Goal: Information Seeking & Learning: Find specific fact

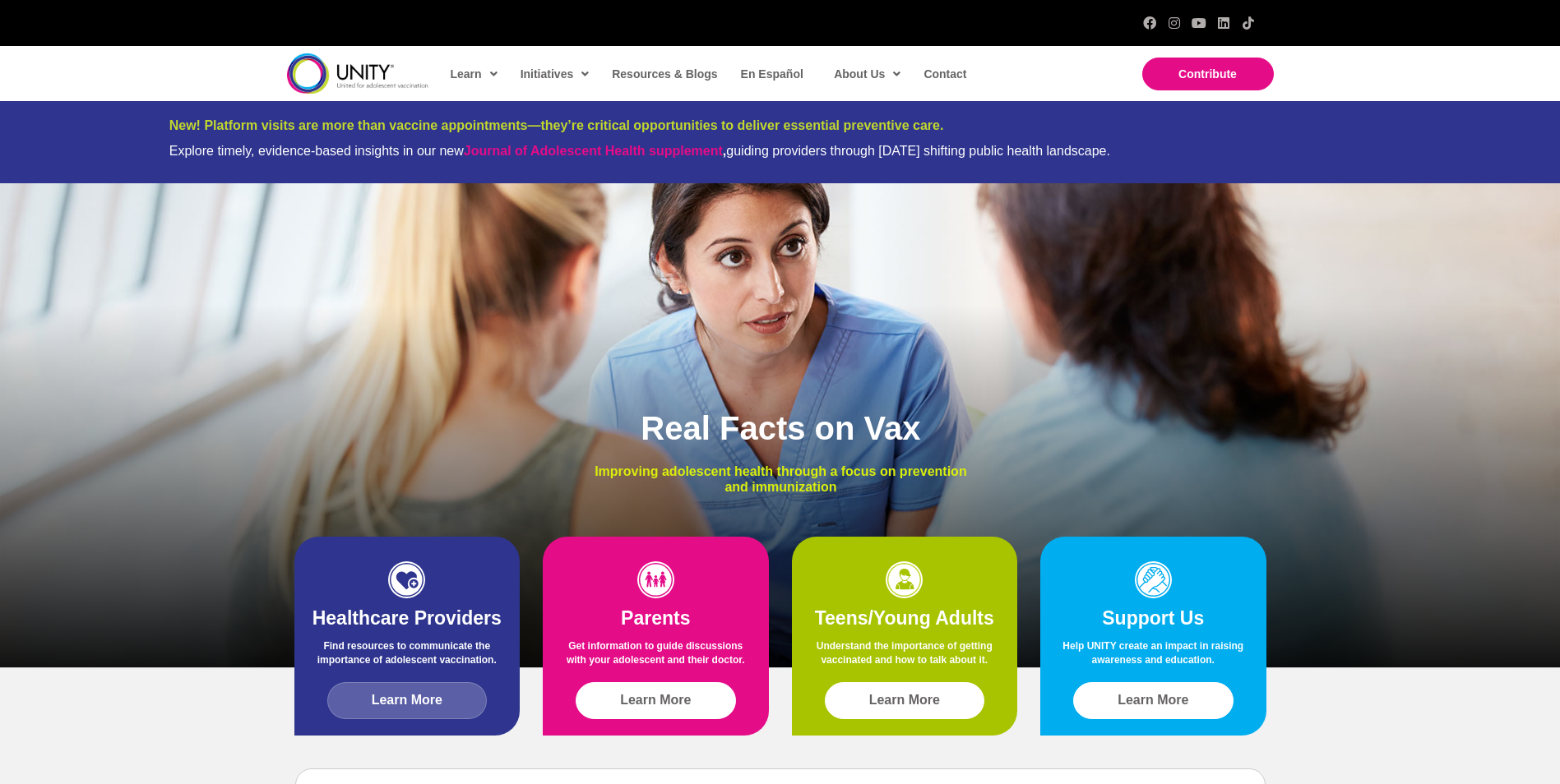
click at [383, 719] on link "Learn More" at bounding box center [407, 701] width 161 height 37
click at [390, 708] on span "Learn More" at bounding box center [406, 700] width 71 height 14
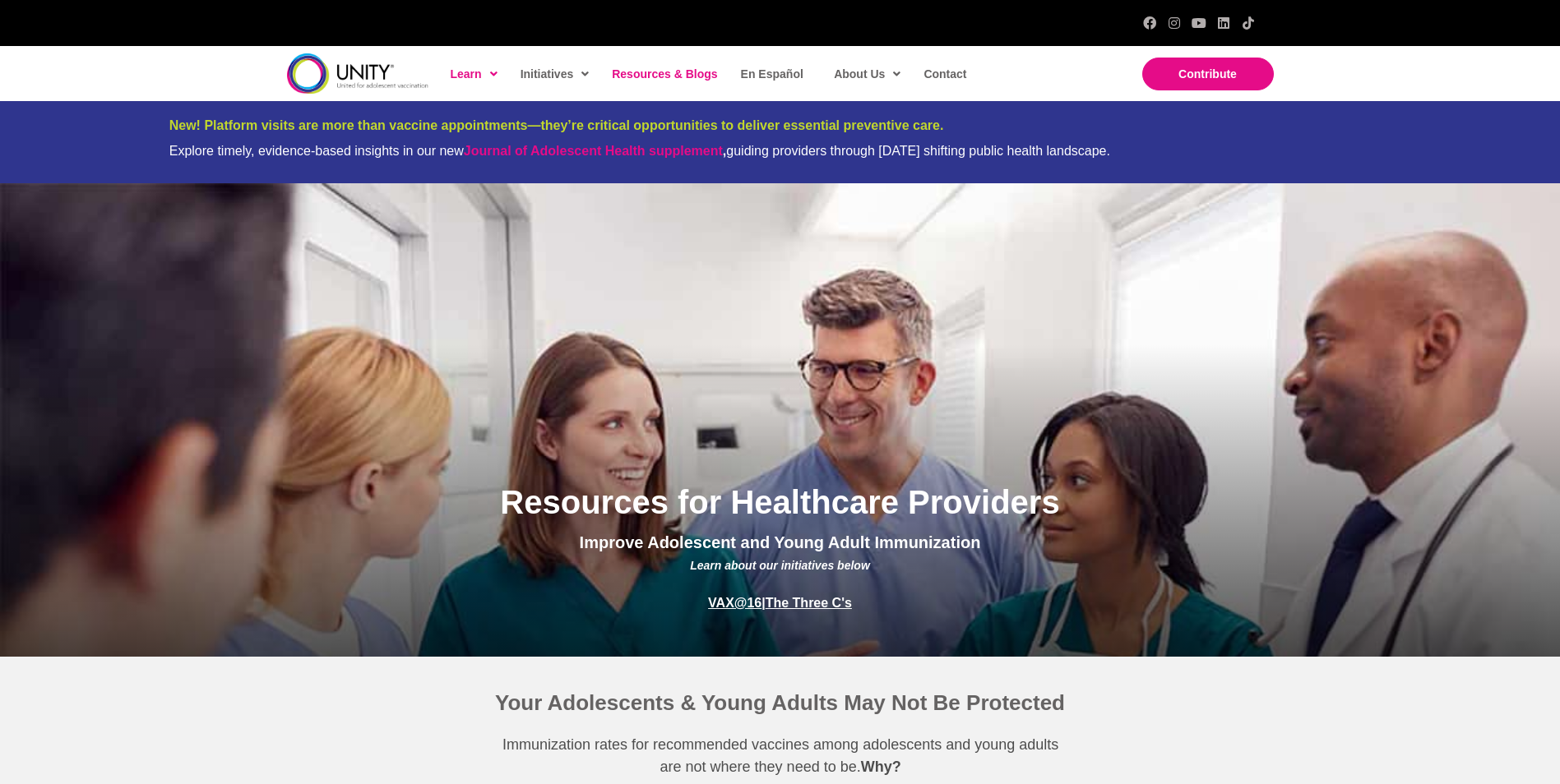
click at [664, 71] on span "Resources & Blogs" at bounding box center [664, 73] width 105 height 13
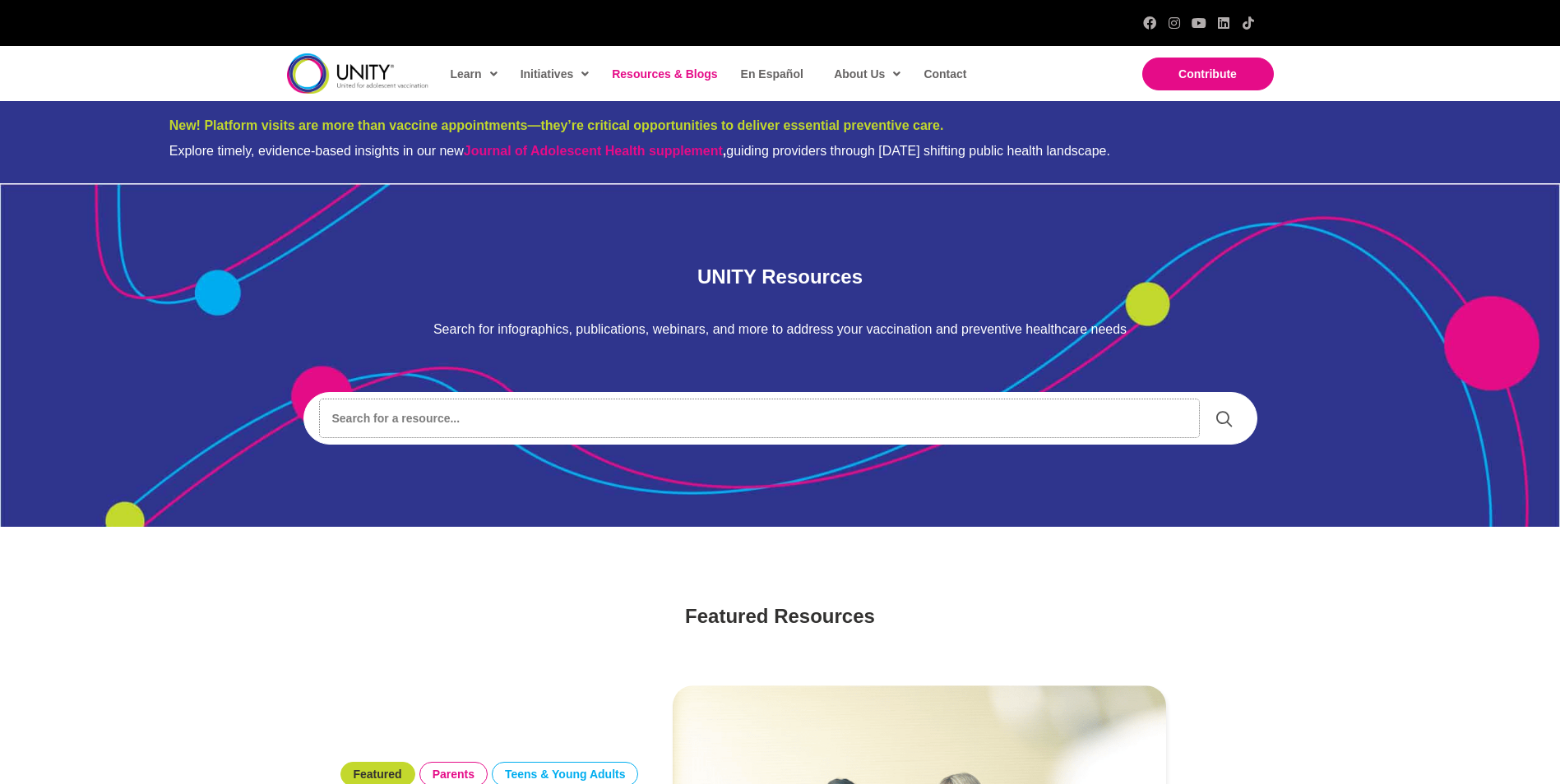
click at [511, 402] on input "Search input" at bounding box center [759, 418] width 879 height 38
type input "order yellow vaccine cards"
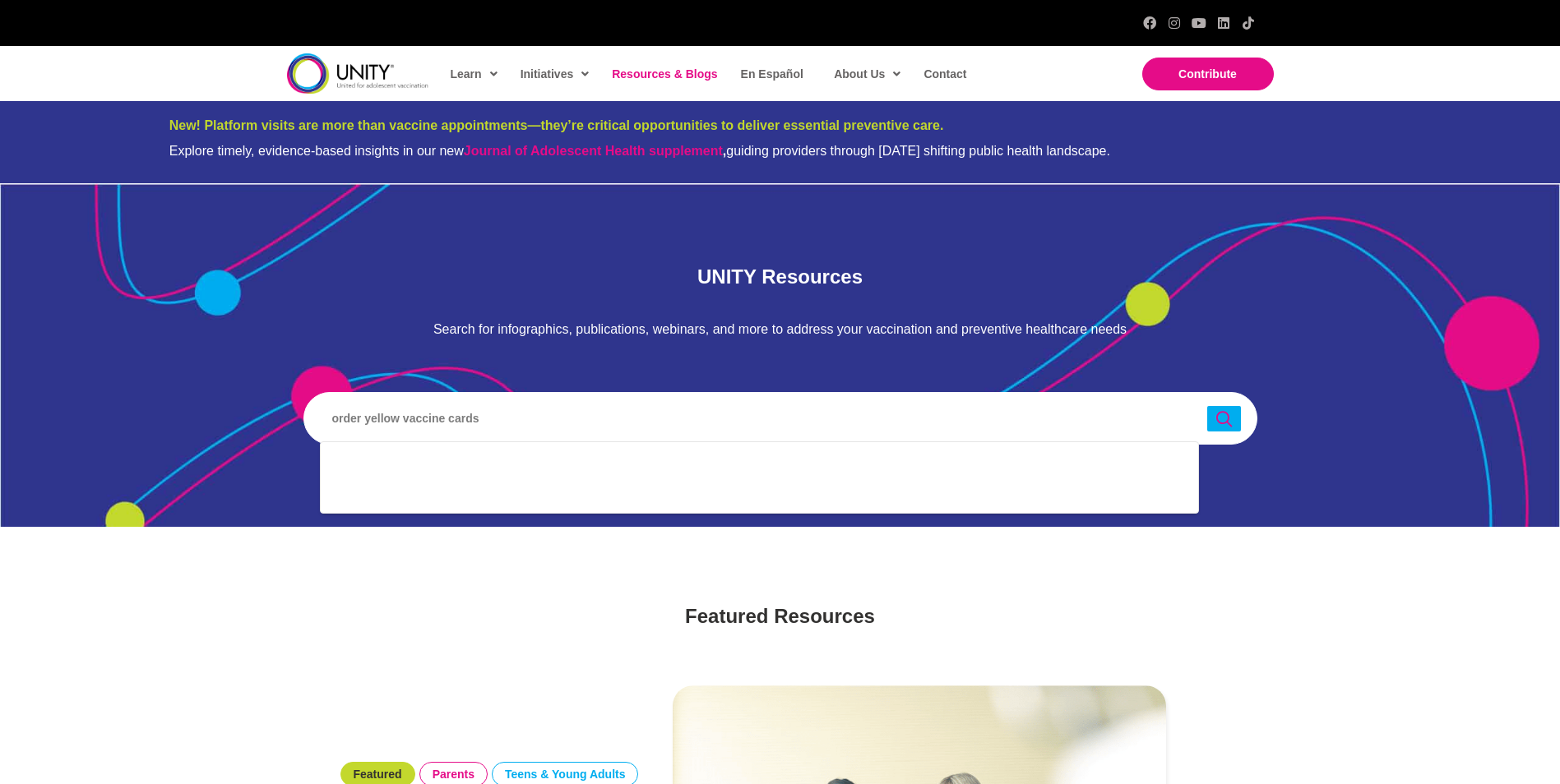
click at [1234, 420] on link at bounding box center [1224, 419] width 34 height 25
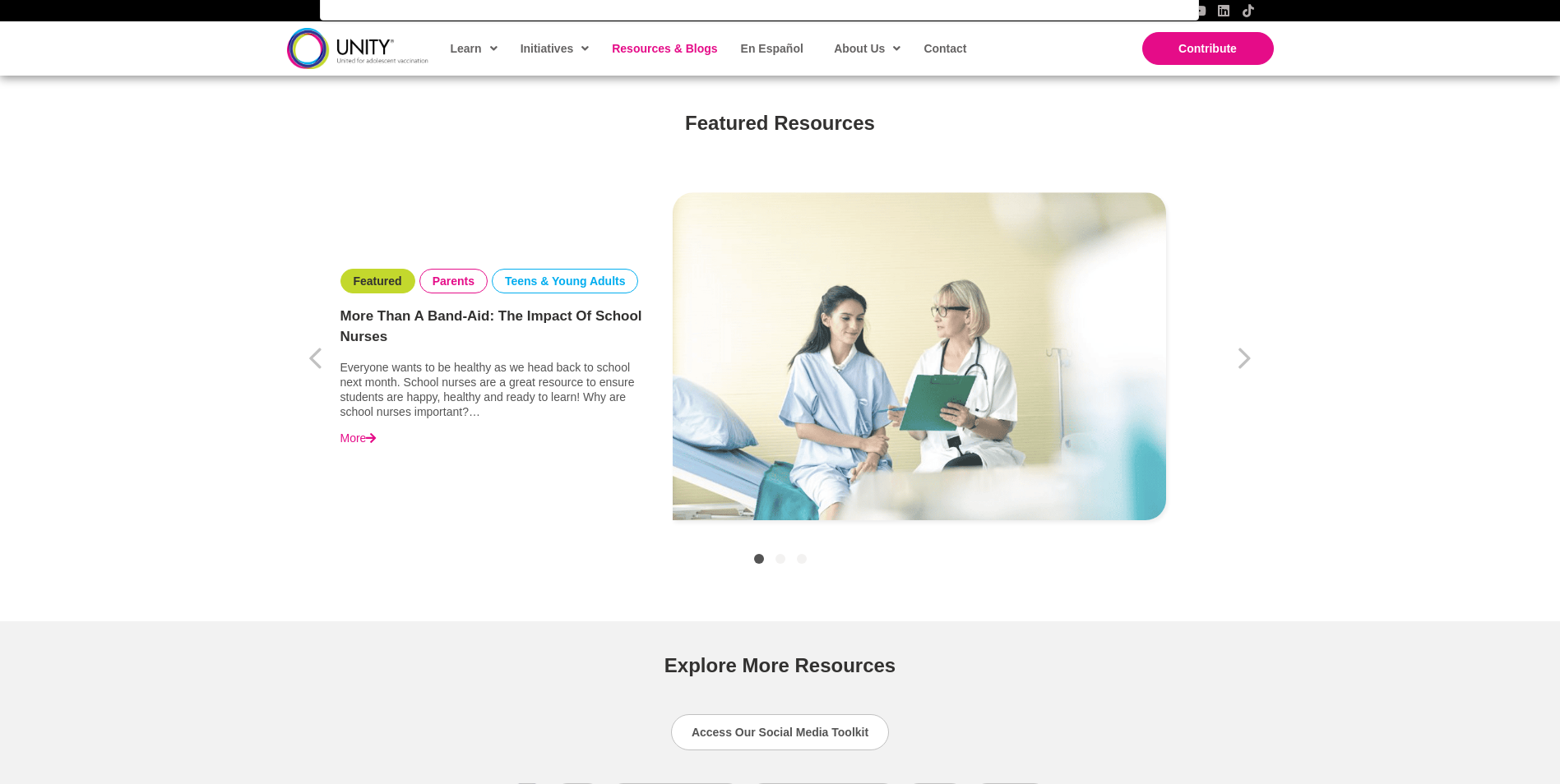
scroll to position [246, 0]
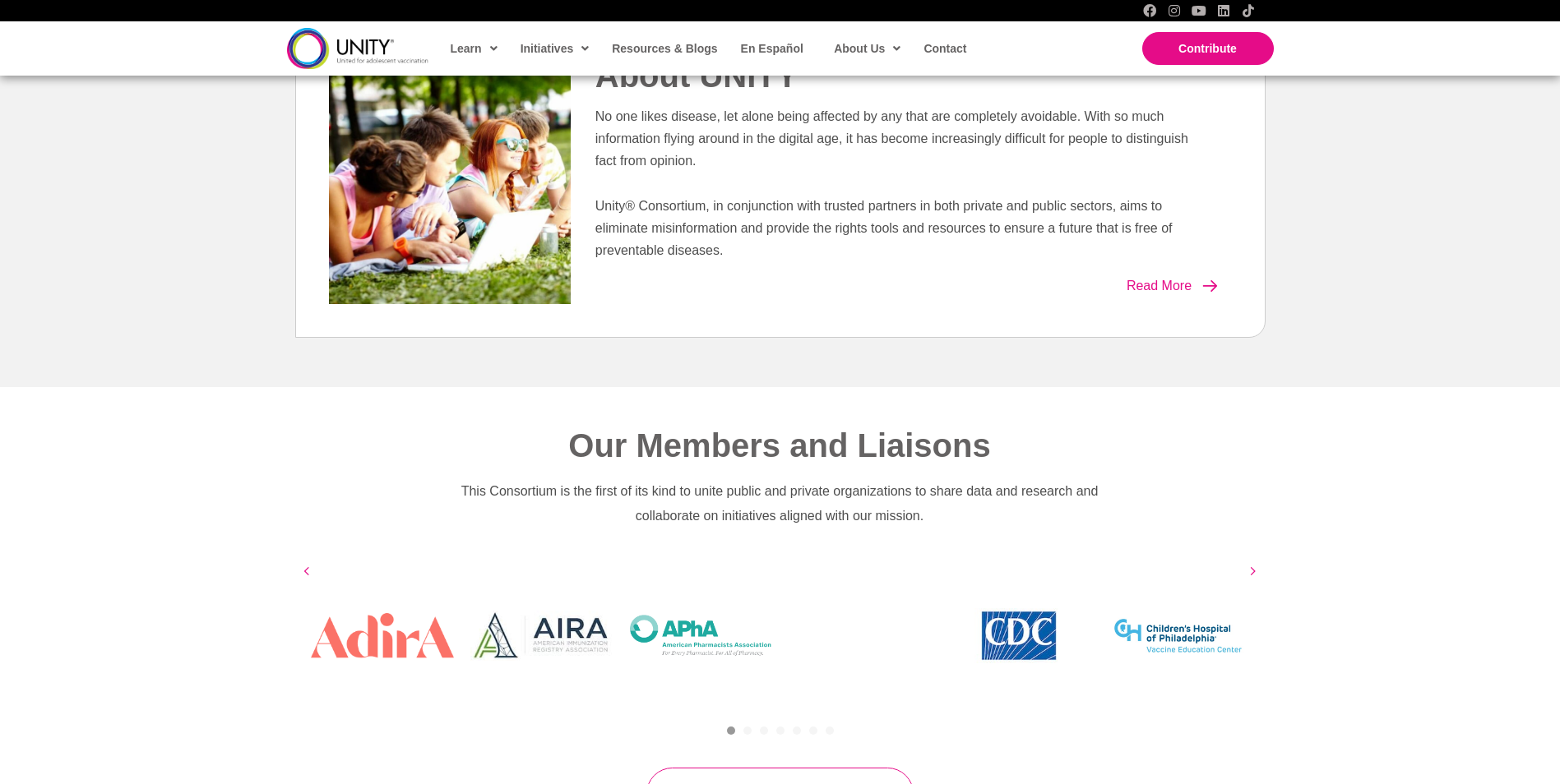
scroll to position [411, 0]
